Goal: Information Seeking & Learning: Learn about a topic

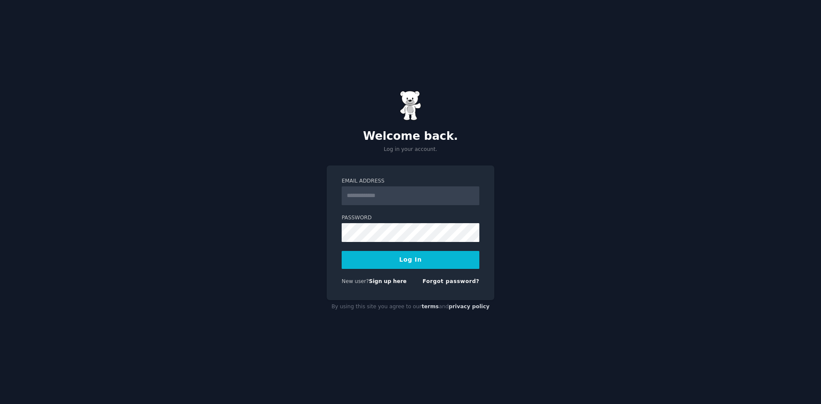
click at [357, 197] on input "Email Address" at bounding box center [411, 195] width 138 height 19
type input "**********"
click at [342, 251] on button "Log In" at bounding box center [411, 260] width 138 height 18
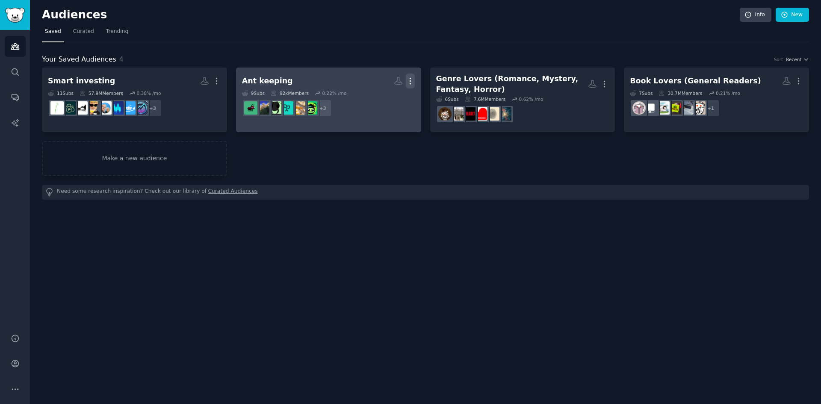
click at [411, 87] on button "More" at bounding box center [410, 81] width 9 height 15
click at [379, 82] on p "View" at bounding box center [384, 84] width 14 height 9
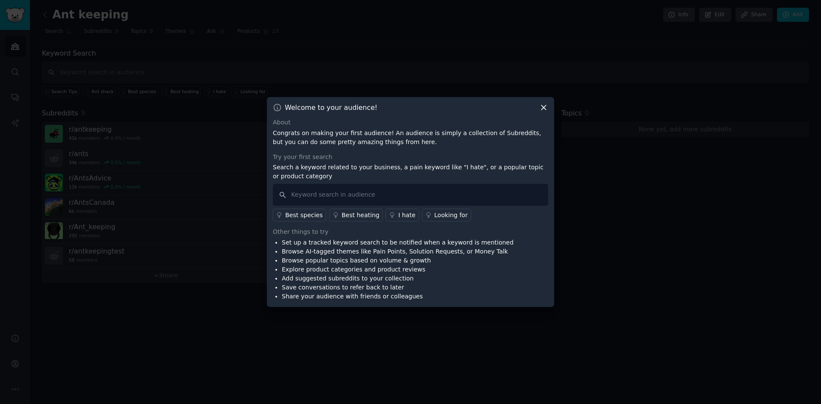
click at [547, 106] on icon at bounding box center [543, 107] width 9 height 9
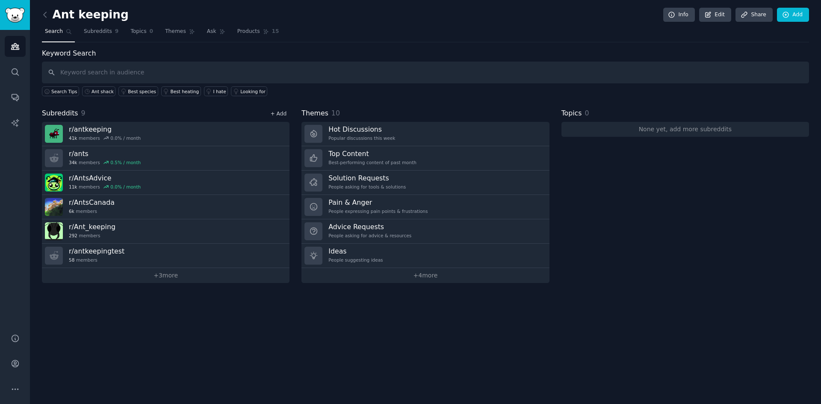
click at [274, 112] on link "+ Add" at bounding box center [278, 114] width 16 height 6
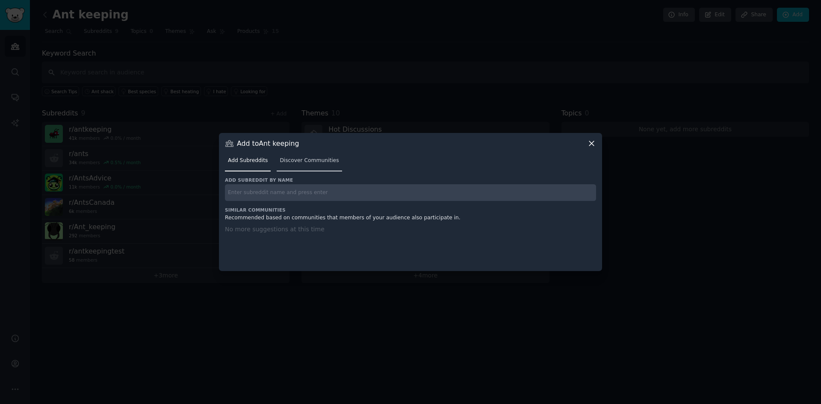
click at [316, 164] on span "Discover Communities" at bounding box center [309, 161] width 59 height 8
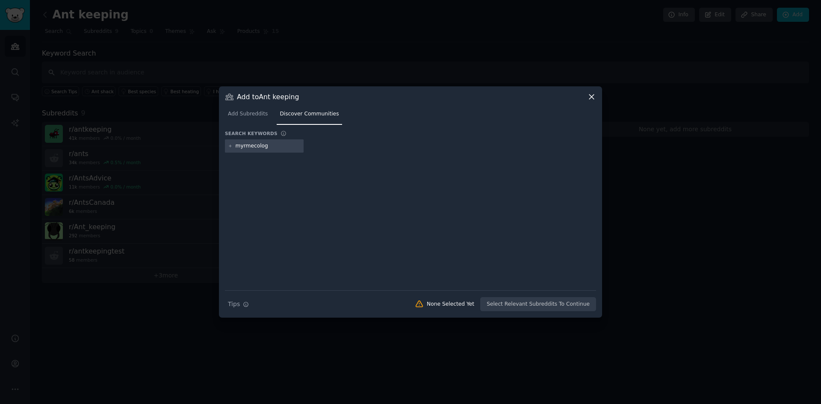
type input "myrmecology"
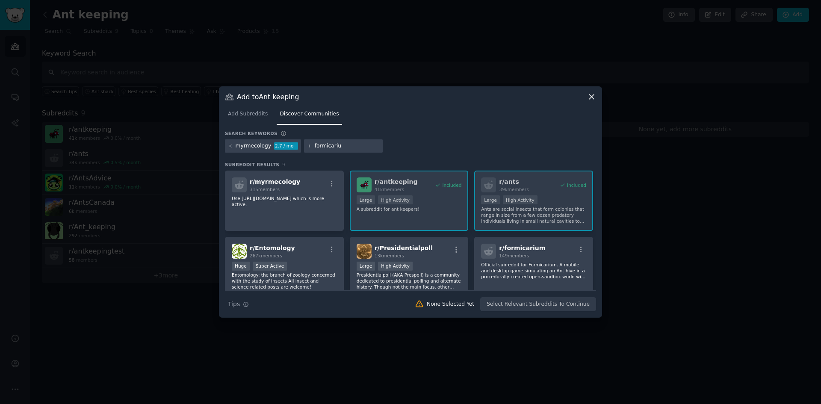
type input "formicarium"
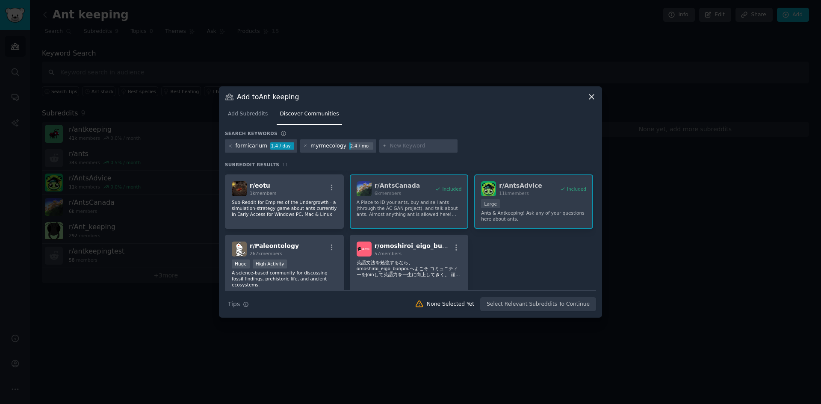
scroll to position [157, 0]
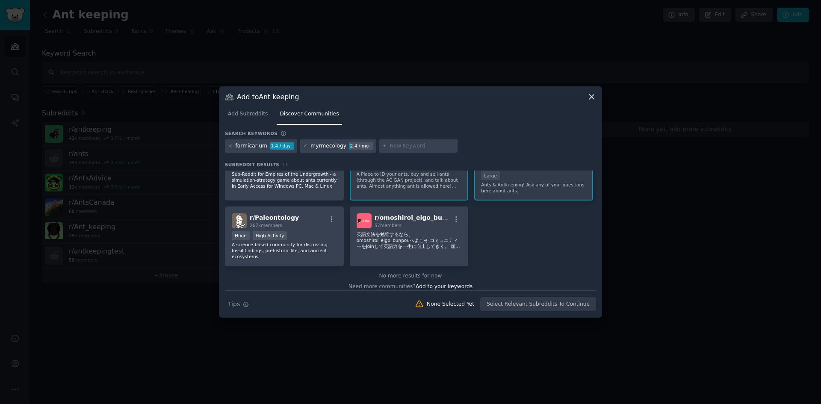
click at [590, 96] on icon at bounding box center [591, 96] width 9 height 9
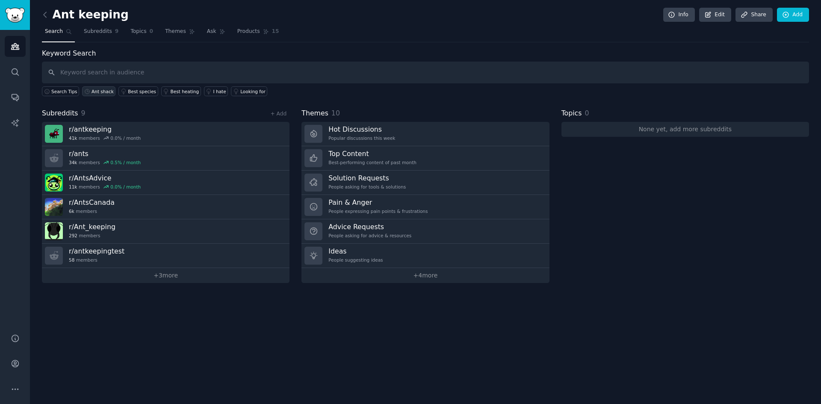
click at [96, 90] on div "Ant shack" at bounding box center [103, 92] width 22 height 6
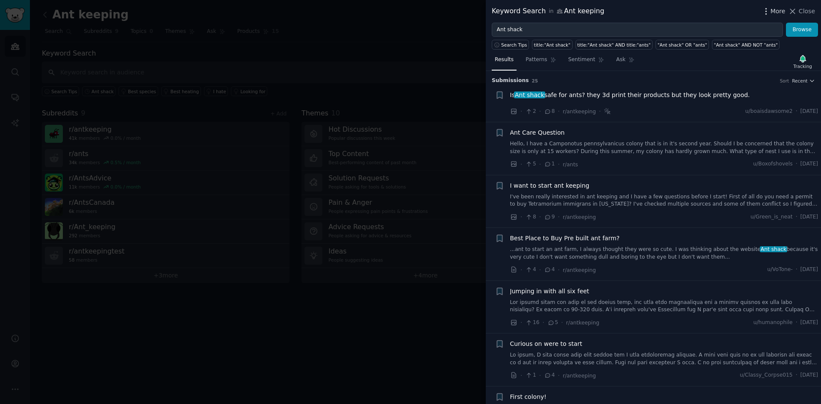
click at [771, 11] on icon "button" at bounding box center [766, 11] width 9 height 9
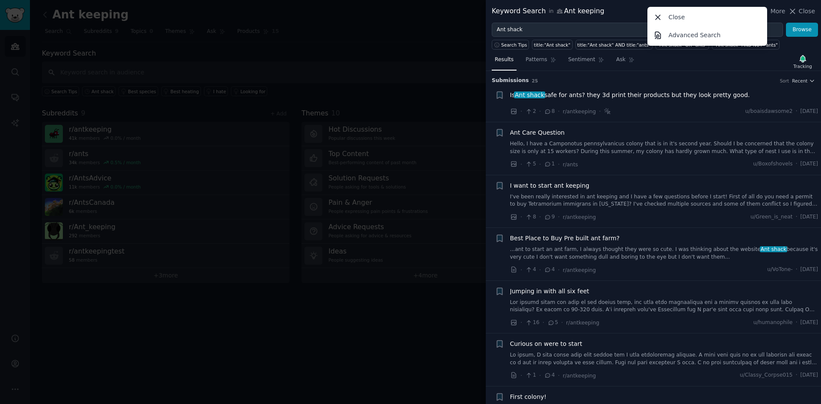
click at [687, 78] on h3 "Submission s 25 Sort Recent" at bounding box center [653, 81] width 323 height 8
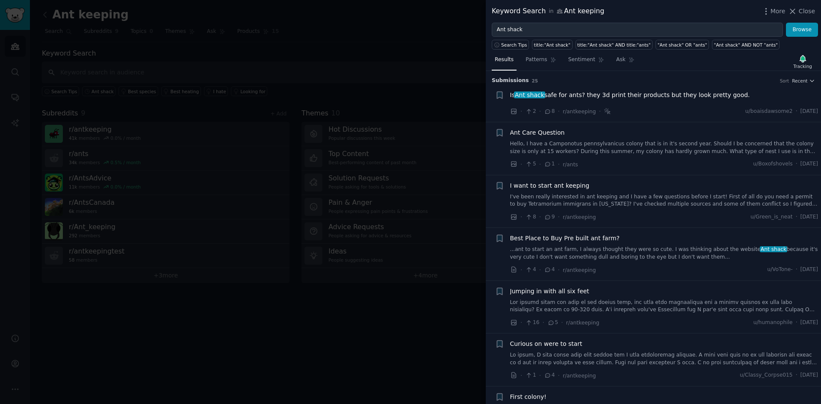
click at [657, 96] on span "Is Ant shack safe for ants? they 3d print their products but they look pretty g…" at bounding box center [630, 95] width 240 height 9
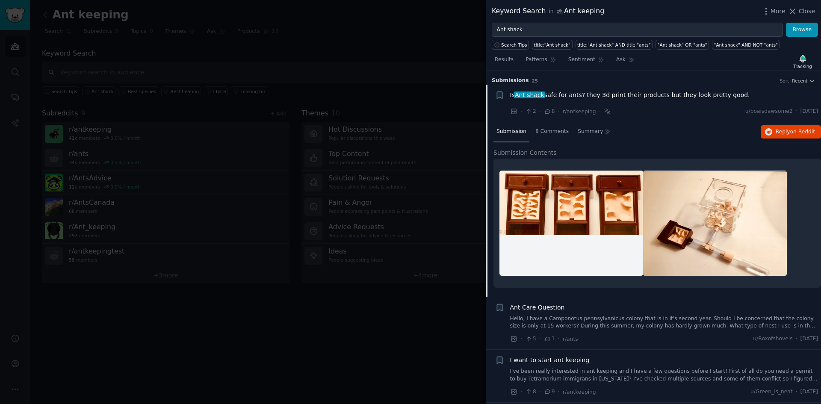
scroll to position [14, 0]
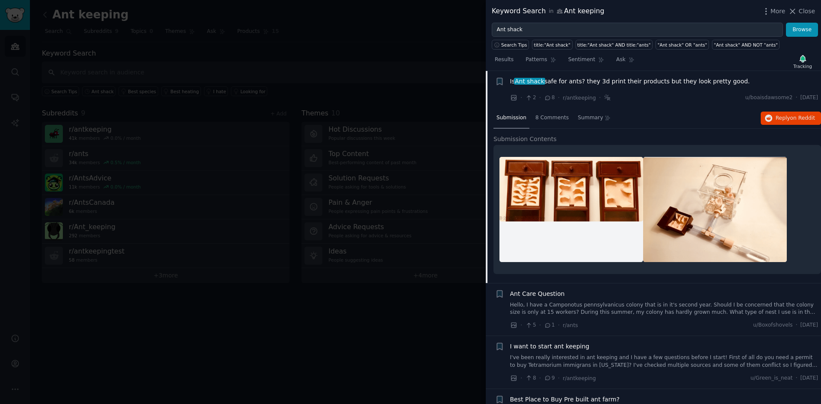
click at [544, 98] on icon at bounding box center [548, 98] width 8 height 6
click at [546, 98] on icon at bounding box center [548, 98] width 8 height 6
click at [545, 98] on icon at bounding box center [548, 98] width 8 height 6
click at [548, 122] on div "8 Comments" at bounding box center [551, 118] width 39 height 21
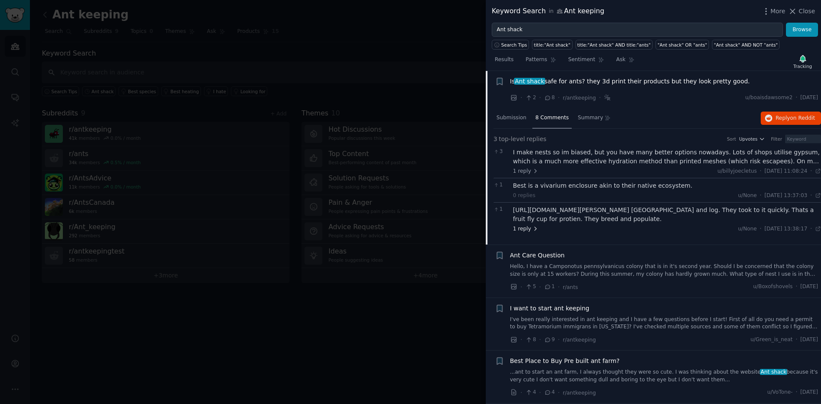
click at [532, 231] on icon at bounding box center [535, 229] width 6 height 6
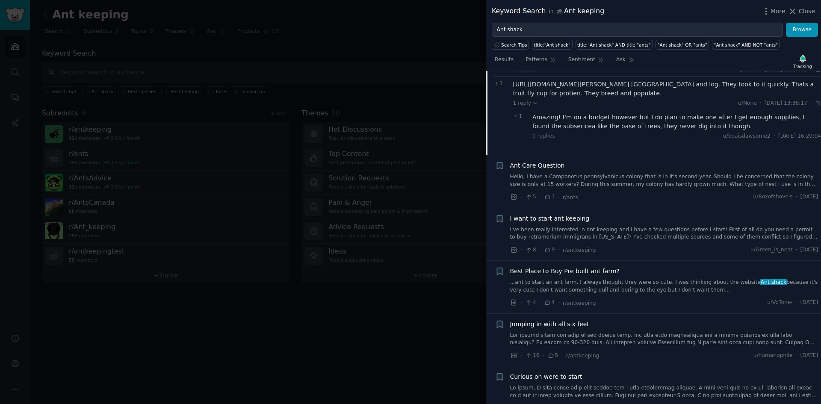
scroll to position [142, 0]
click at [402, 349] on div at bounding box center [410, 202] width 821 height 404
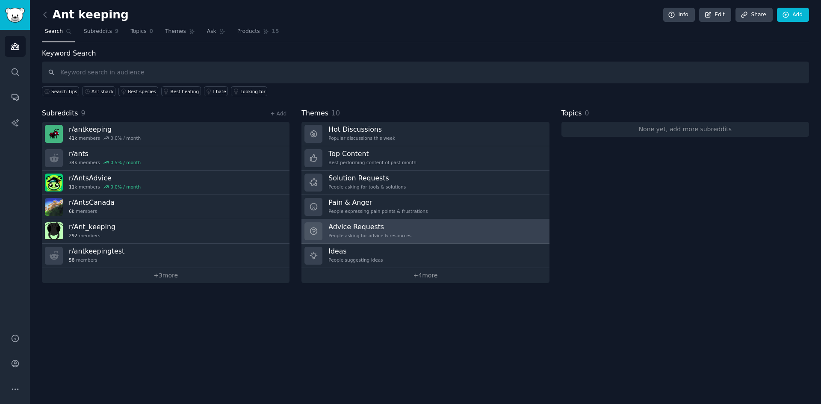
click at [362, 227] on h3 "Advice Requests" at bounding box center [369, 226] width 83 height 9
